Goal: Check status: Check status

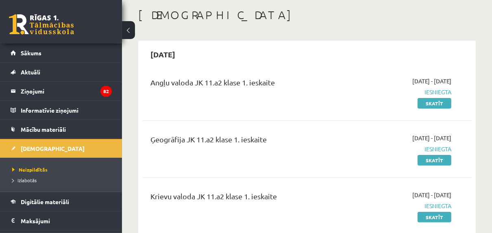
scroll to position [39, 0]
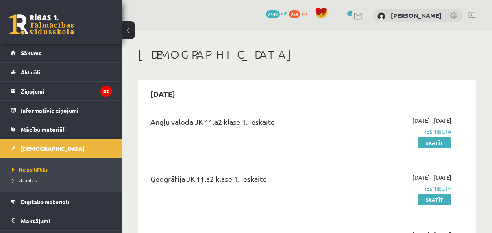
scroll to position [39, 0]
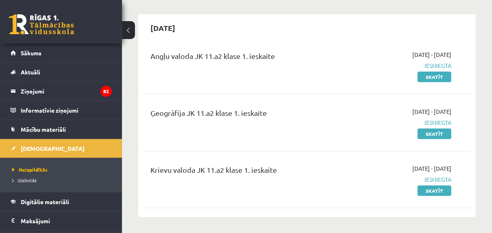
scroll to position [65, 0]
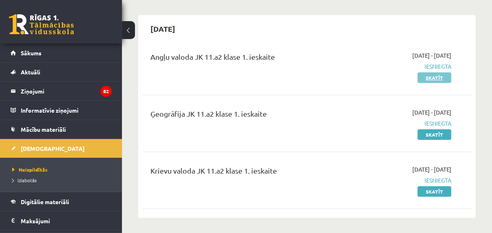
click at [436, 79] on link "Skatīt" at bounding box center [435, 77] width 34 height 11
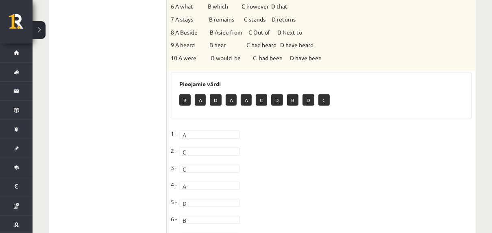
scroll to position [285, 0]
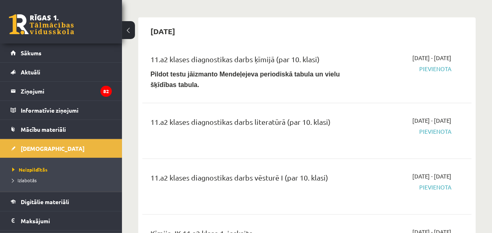
scroll to position [228, 0]
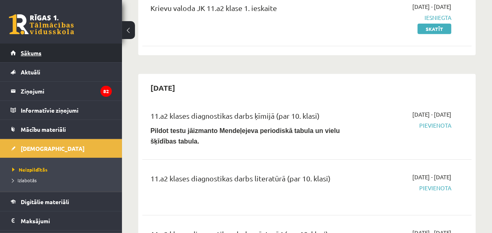
click at [15, 55] on link "Sākums" at bounding box center [61, 53] width 101 height 19
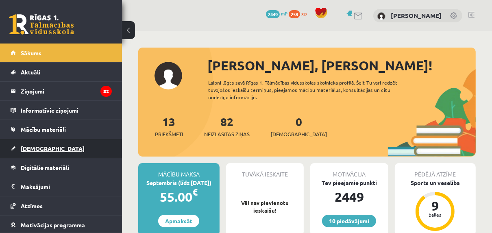
click at [28, 146] on span "[DEMOGRAPHIC_DATA]" at bounding box center [53, 148] width 64 height 7
